Goal: Task Accomplishment & Management: Manage account settings

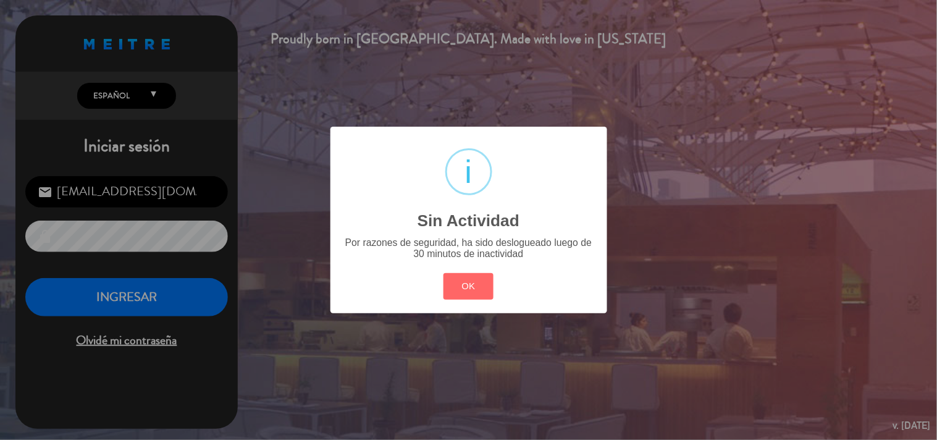
click at [474, 294] on button "OK" at bounding box center [468, 286] width 50 height 27
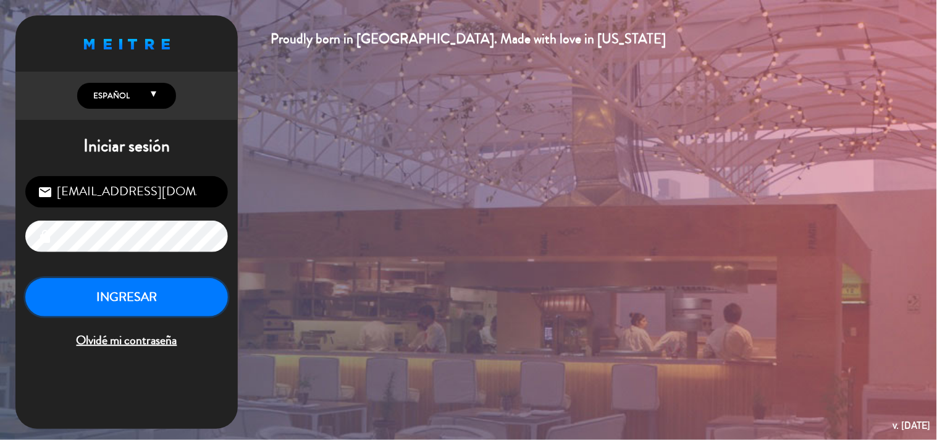
click at [163, 288] on button "INGRESAR" at bounding box center [126, 297] width 203 height 39
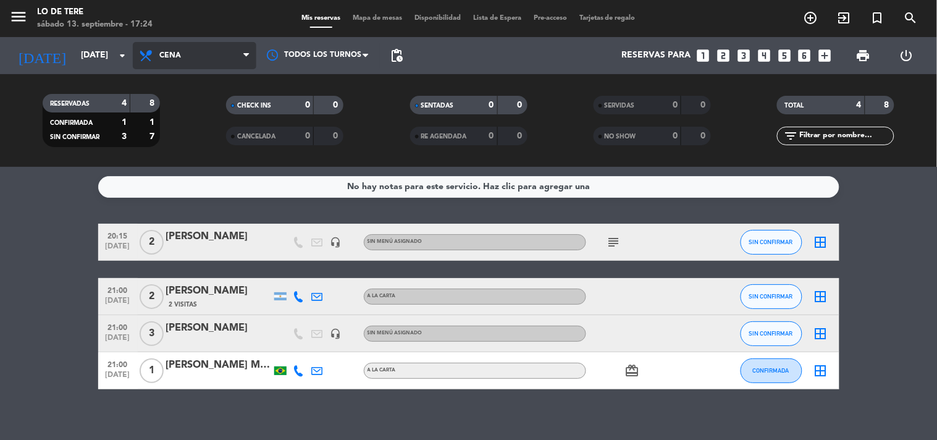
click at [213, 59] on span "Cena" at bounding box center [195, 55] width 124 height 27
click at [187, 105] on div "menu Lo de [PERSON_NAME][DATE] 13. septiembre - 17:24 Mis reservas Mapa de mesa…" at bounding box center [468, 83] width 937 height 167
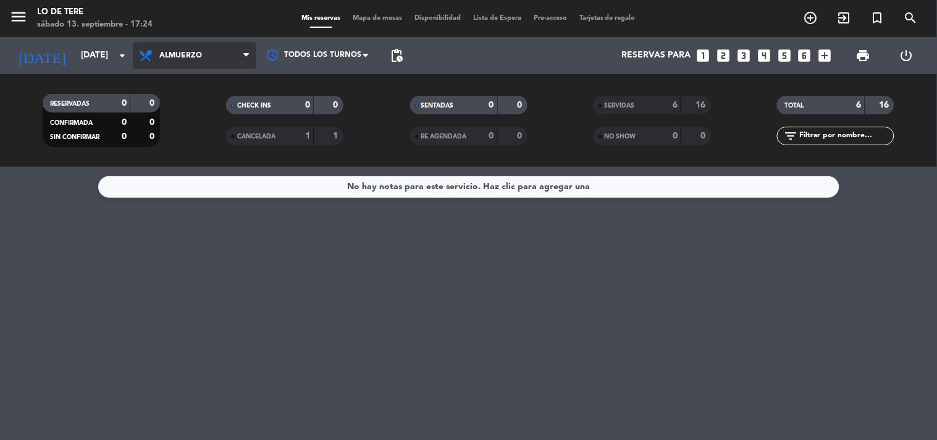
click at [195, 66] on span "Almuerzo" at bounding box center [195, 55] width 124 height 27
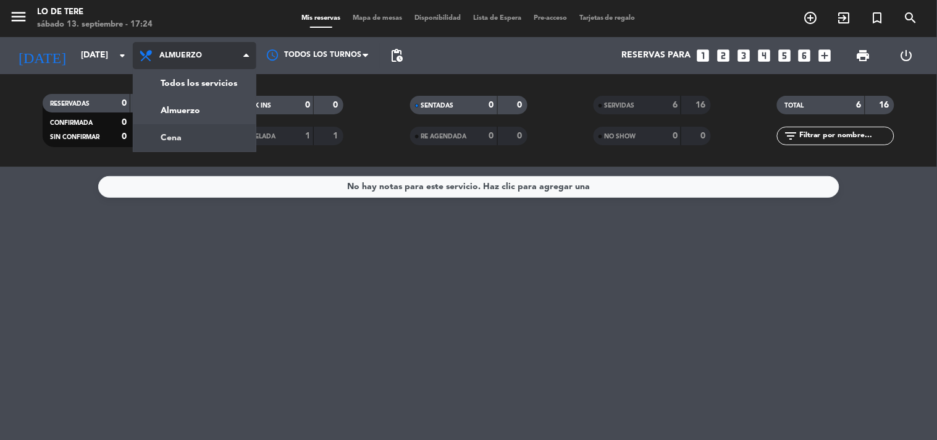
click at [198, 137] on div "menu Lo de [PERSON_NAME][DATE] 13. septiembre - 17:24 Mis reservas Mapa de mesa…" at bounding box center [468, 83] width 937 height 167
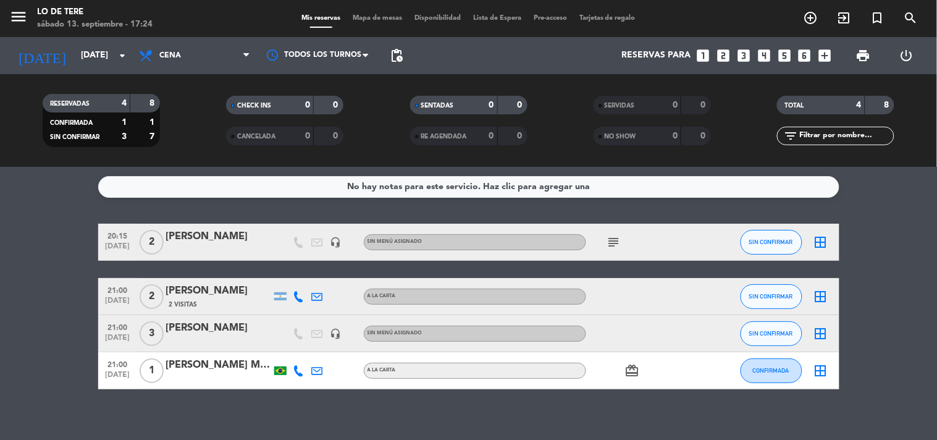
drag, startPoint x: 152, startPoint y: 224, endPoint x: 256, endPoint y: 408, distance: 212.1
click at [256, 408] on div "No hay notas para este servicio. Haz clic para agregar una 20:15 [DATE] 2 [PERS…" at bounding box center [468, 303] width 937 height 273
drag, startPoint x: 256, startPoint y: 409, endPoint x: 166, endPoint y: 226, distance: 204.1
click at [166, 226] on div "No hay notas para este servicio. Haz clic para agregar una 20:15 [DATE] 2 [PERS…" at bounding box center [468, 303] width 937 height 273
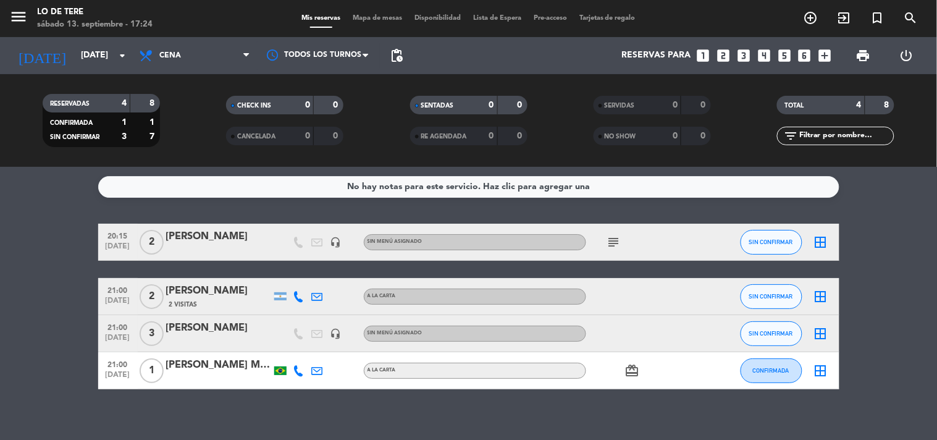
click at [11, 208] on div "No hay notas para este servicio. Haz clic para agregar una 20:15 [DATE] 2 [PERS…" at bounding box center [468, 303] width 937 height 273
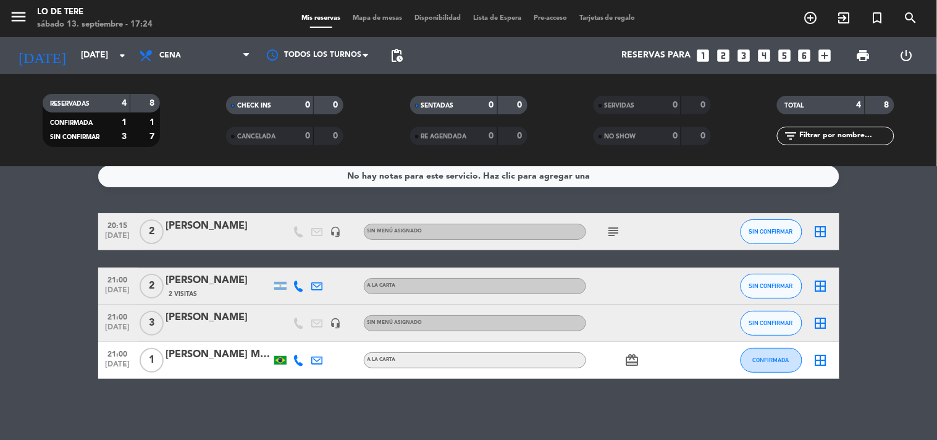
drag, startPoint x: 20, startPoint y: 206, endPoint x: 877, endPoint y: 369, distance: 871.9
click at [877, 369] on div "No hay notas para este servicio. Haz clic para agregar una 20:15 [DATE] 2 [PERS…" at bounding box center [468, 303] width 937 height 273
click at [875, 369] on bookings-row "20:15 [DATE] 2 [PERSON_NAME] headset_mic Sin menú asignado subject SIN CONFIRMA…" at bounding box center [468, 296] width 937 height 166
click at [175, 31] on div "menu Lo de [PERSON_NAME][DATE] 13. septiembre - 17:25" at bounding box center [117, 18] width 234 height 29
click at [169, 52] on span "Cena" at bounding box center [170, 55] width 22 height 9
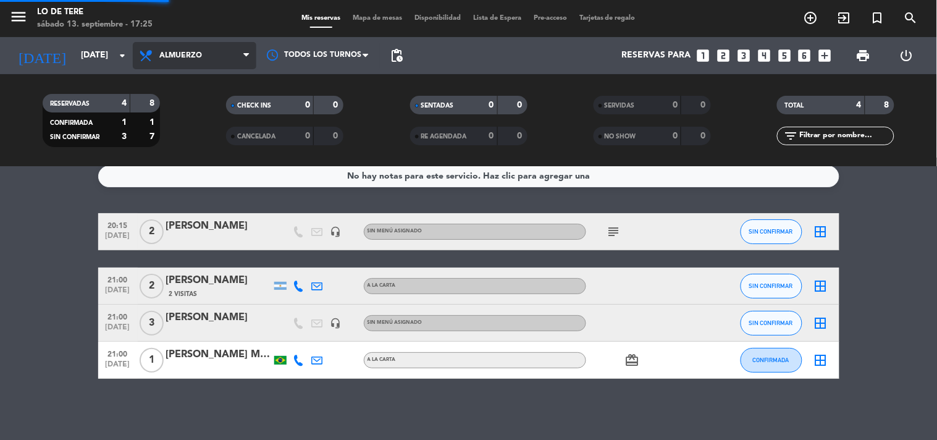
click at [212, 101] on div "menu Lo de [PERSON_NAME][DATE] 13. septiembre - 17:25 Mis reservas Mapa de mesa…" at bounding box center [468, 83] width 937 height 167
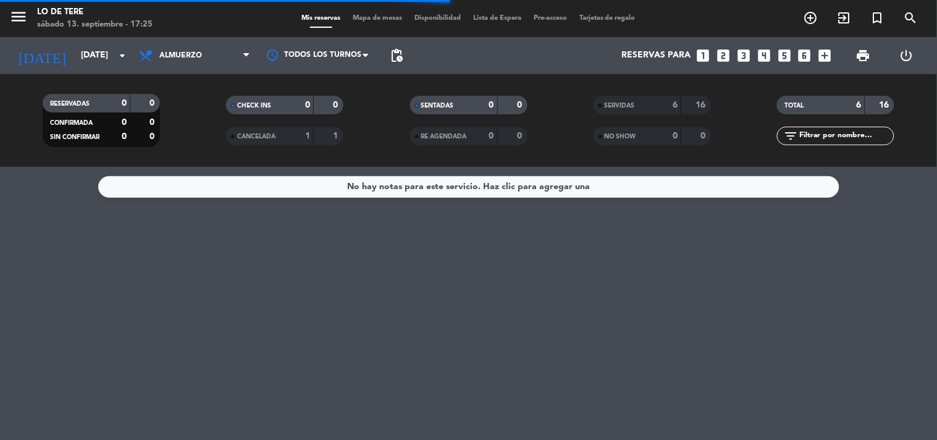
scroll to position [0, 0]
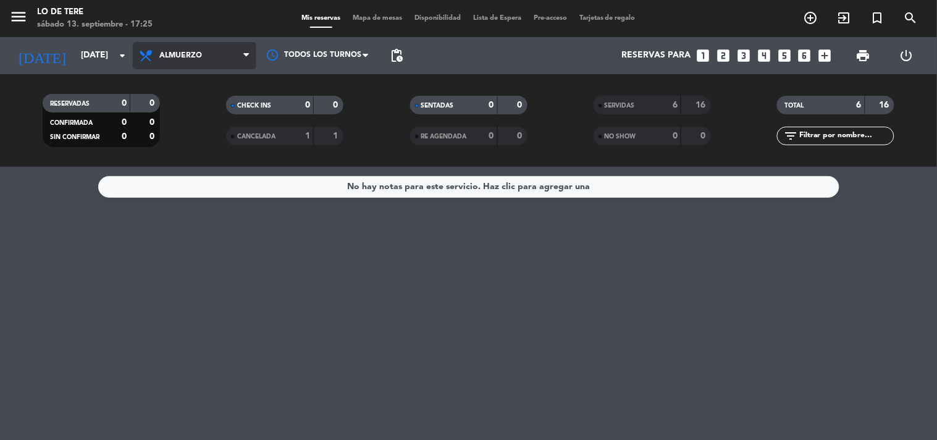
click at [169, 47] on span "Almuerzo" at bounding box center [195, 55] width 124 height 27
click at [225, 146] on div "menu Lo de [PERSON_NAME][DATE] 13. septiembre - 17:25 Mis reservas Mapa de mesa…" at bounding box center [468, 83] width 937 height 167
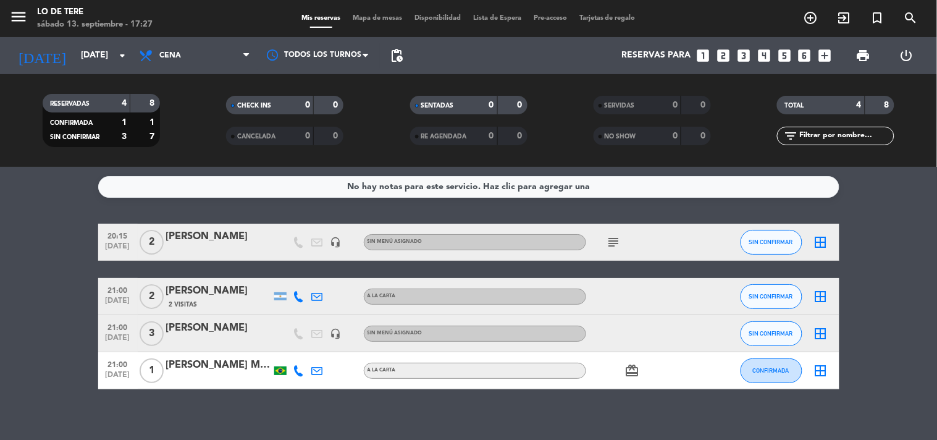
click at [198, 299] on div "2 Visitas" at bounding box center [218, 304] width 105 height 10
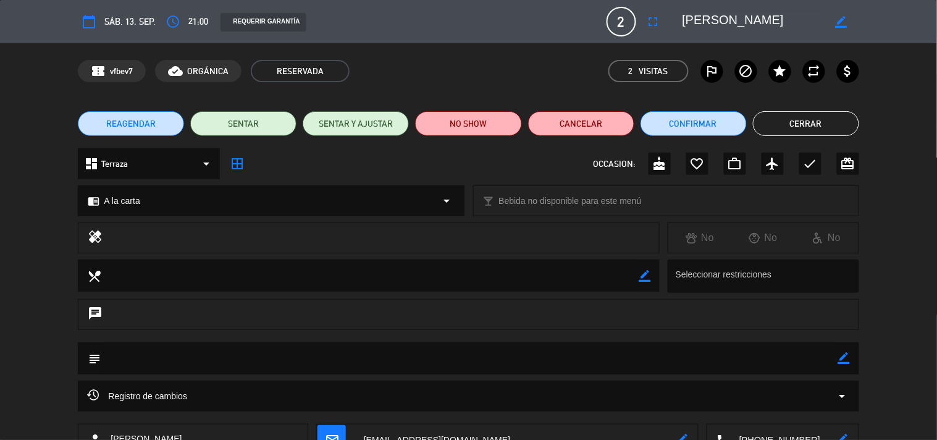
click at [146, 125] on span "REAGENDAR" at bounding box center [130, 123] width 49 height 13
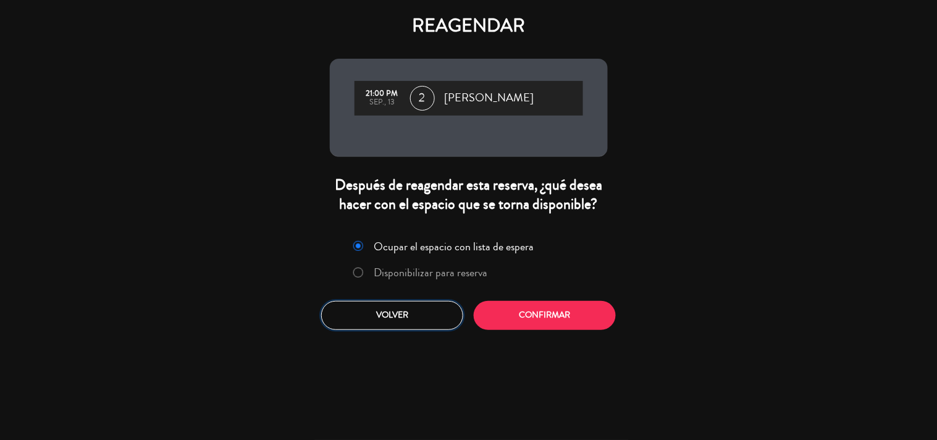
click at [344, 314] on button "Volver" at bounding box center [392, 315] width 142 height 29
